Goal: Task Accomplishment & Management: Use online tool/utility

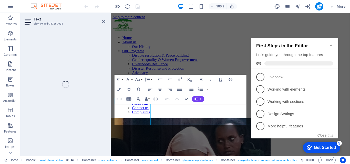
click at [64, 112] on div "Text Element #ed-757269033 H1 Phonic Phonic Container Container Phonic Containe…" at bounding box center [184, 84] width 329 height 143
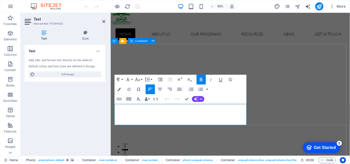
drag, startPoint x: 228, startPoint y: 127, endPoint x: 113, endPoint y: 114, distance: 115.9
copy span "“Unlocking potential, transforming communities”"
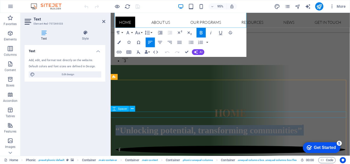
scroll to position [128, 0]
